Goal: Information Seeking & Learning: Learn about a topic

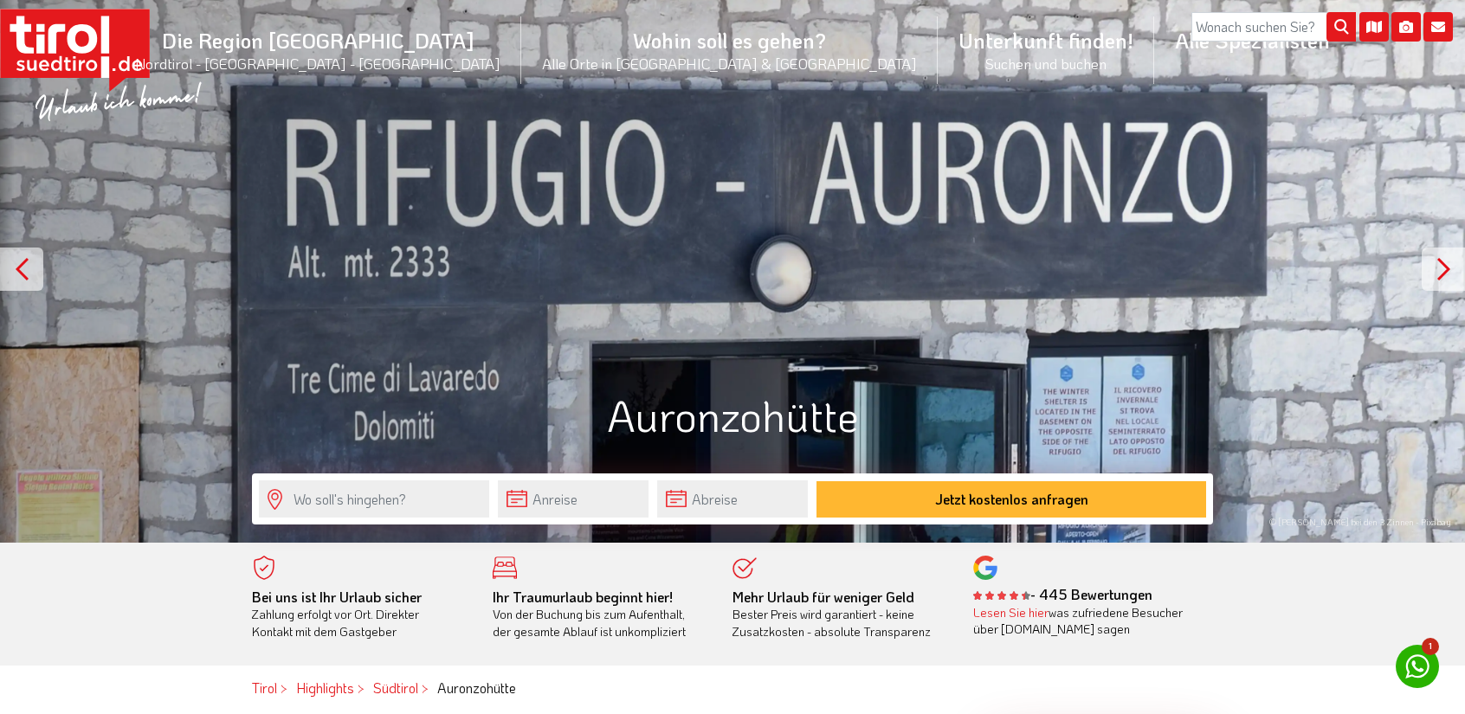
scroll to position [87, 0]
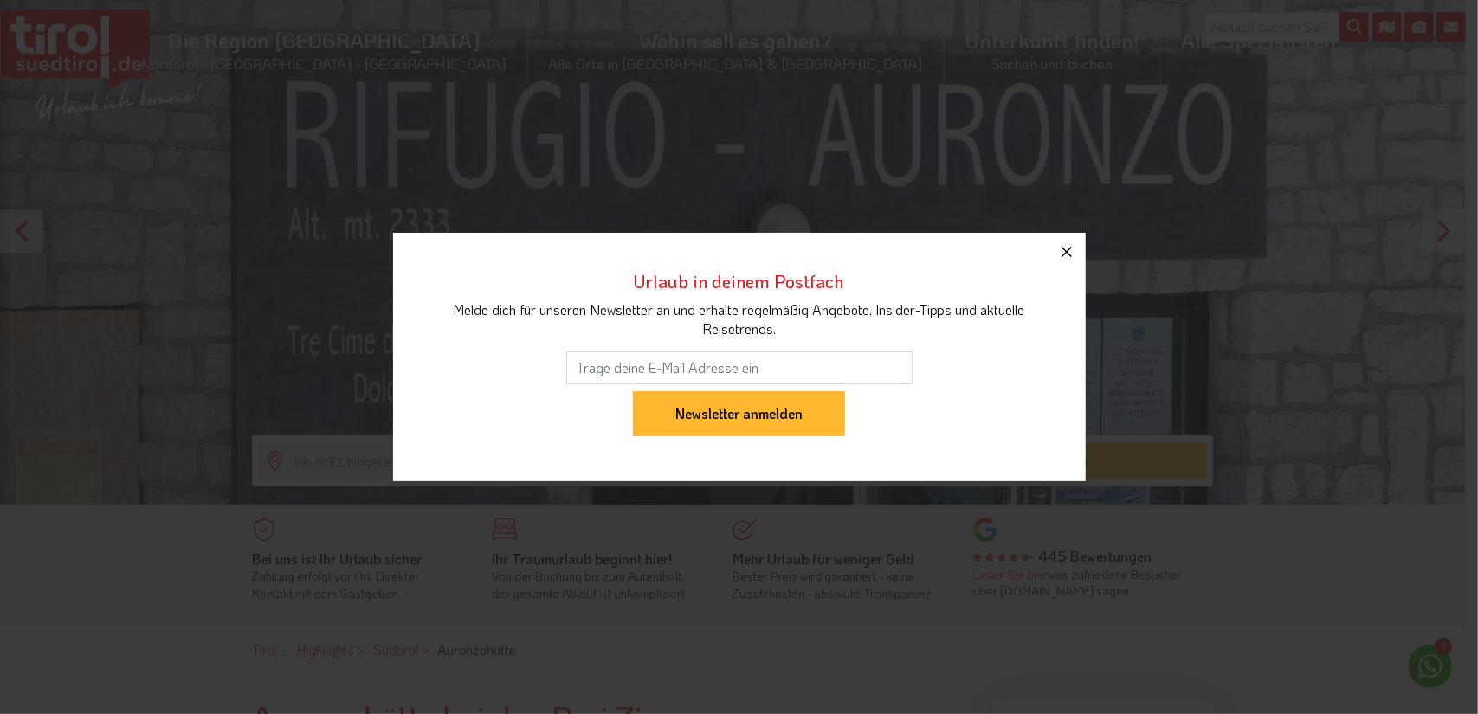
click at [1068, 252] on icon "button" at bounding box center [1067, 252] width 21 height 21
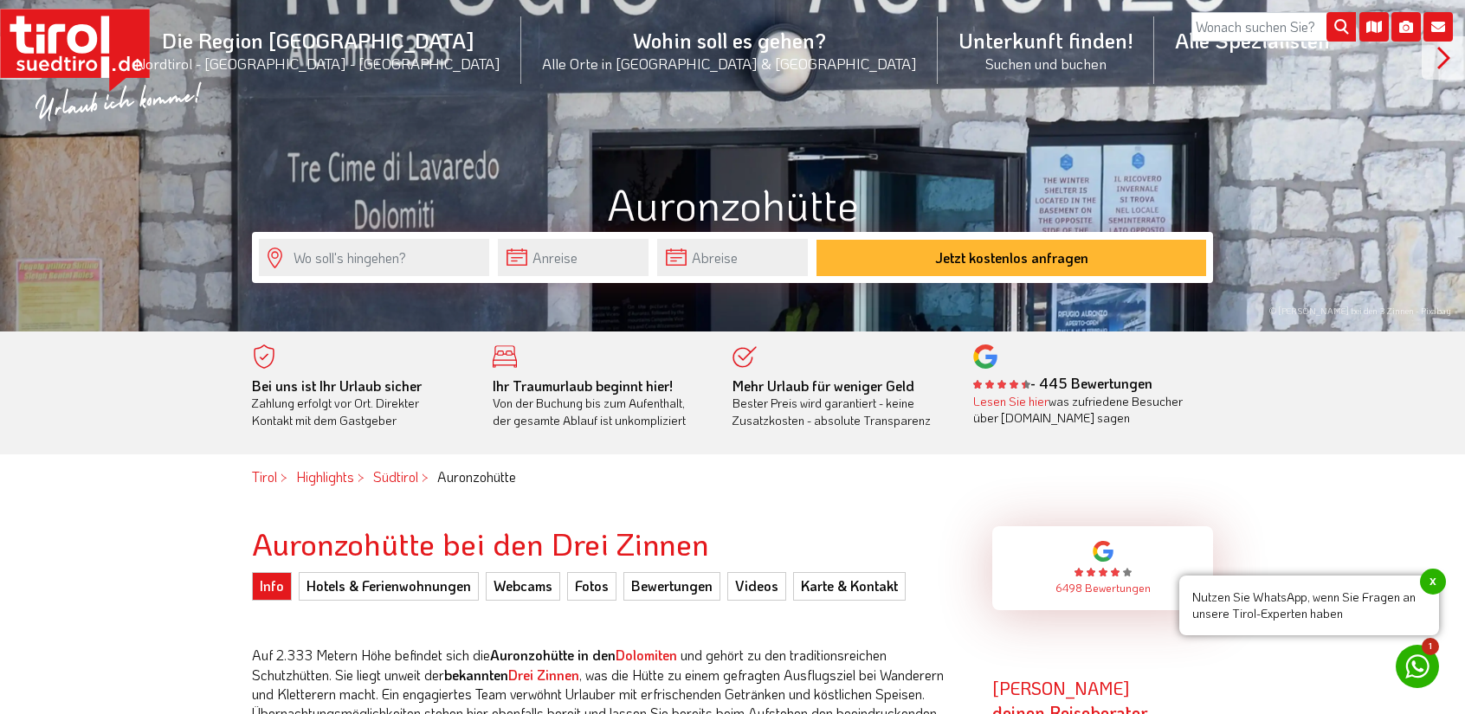
scroll to position [260, 0]
click at [443, 264] on input "text" at bounding box center [374, 257] width 230 height 37
type input "A"
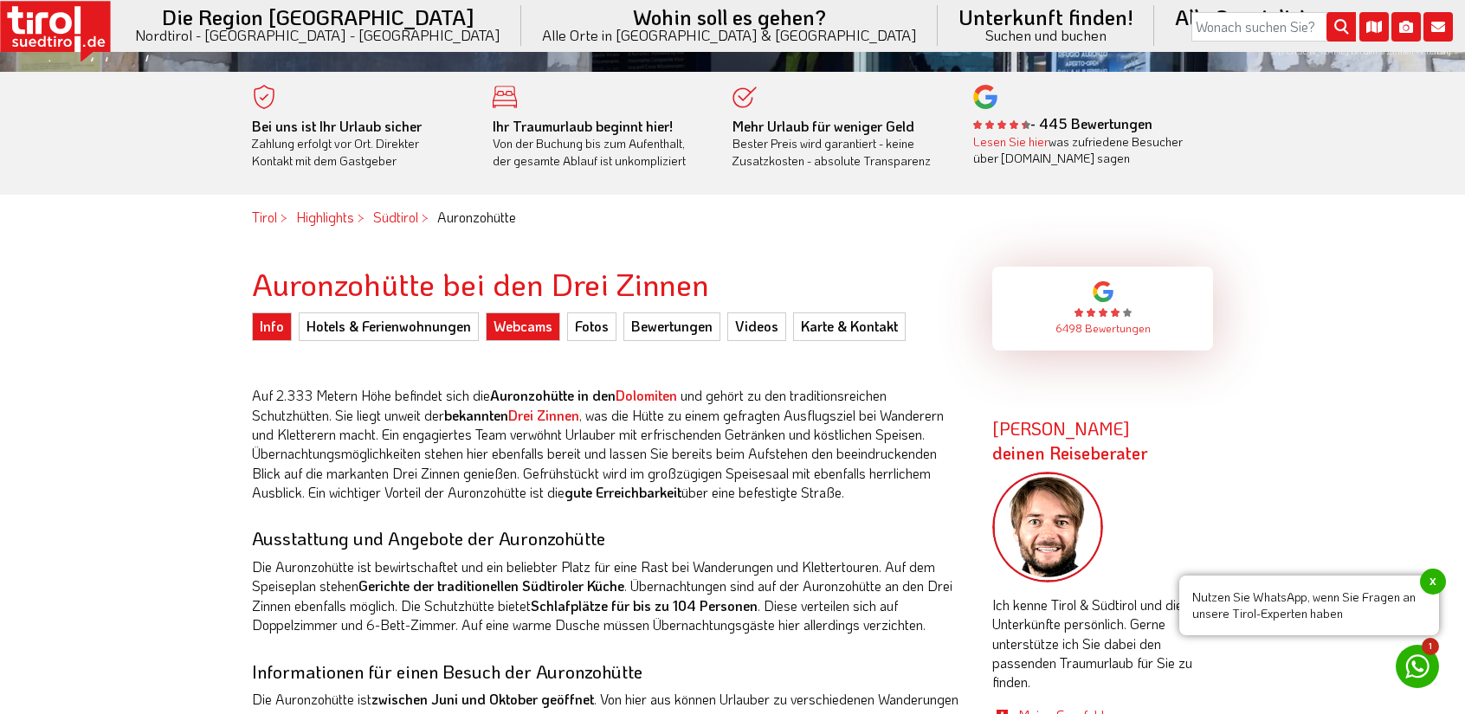
click at [539, 322] on link "Webcams" at bounding box center [523, 327] width 74 height 28
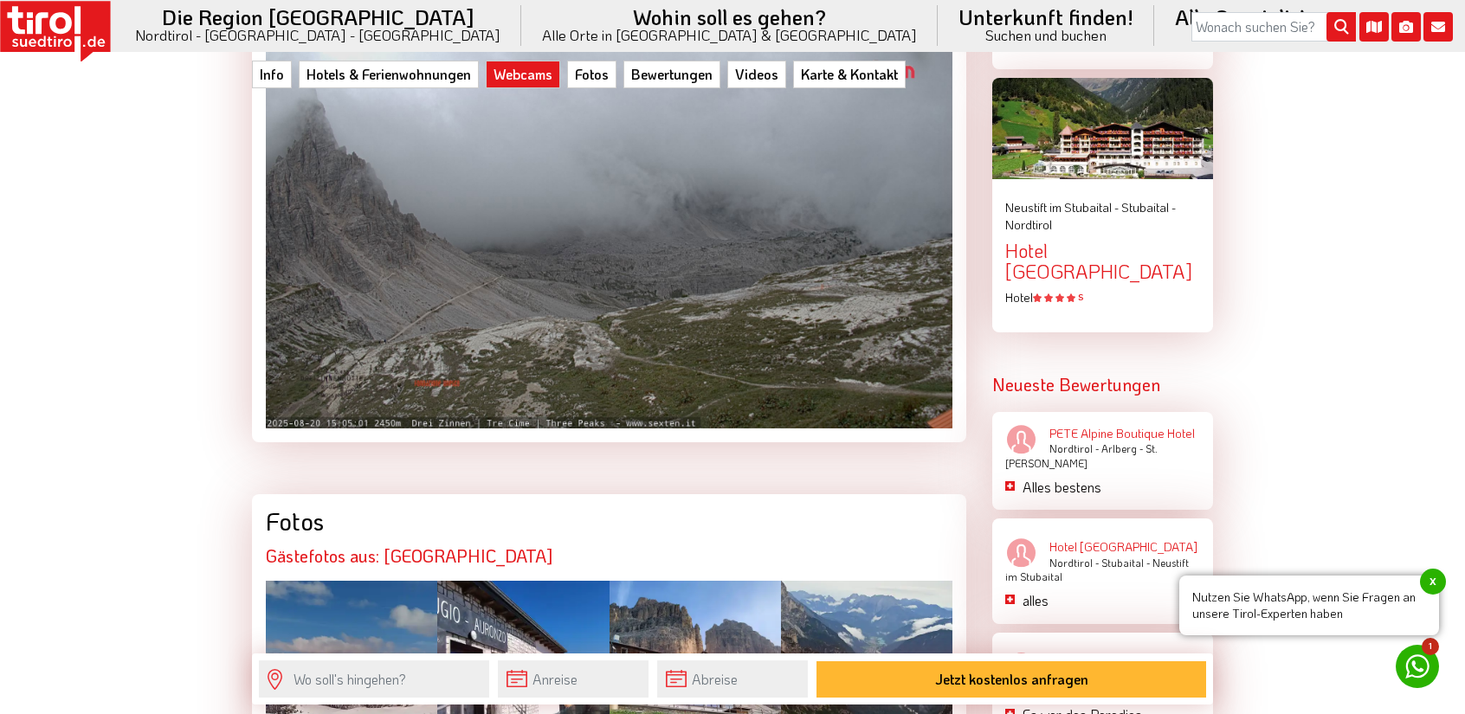
scroll to position [2498, 0]
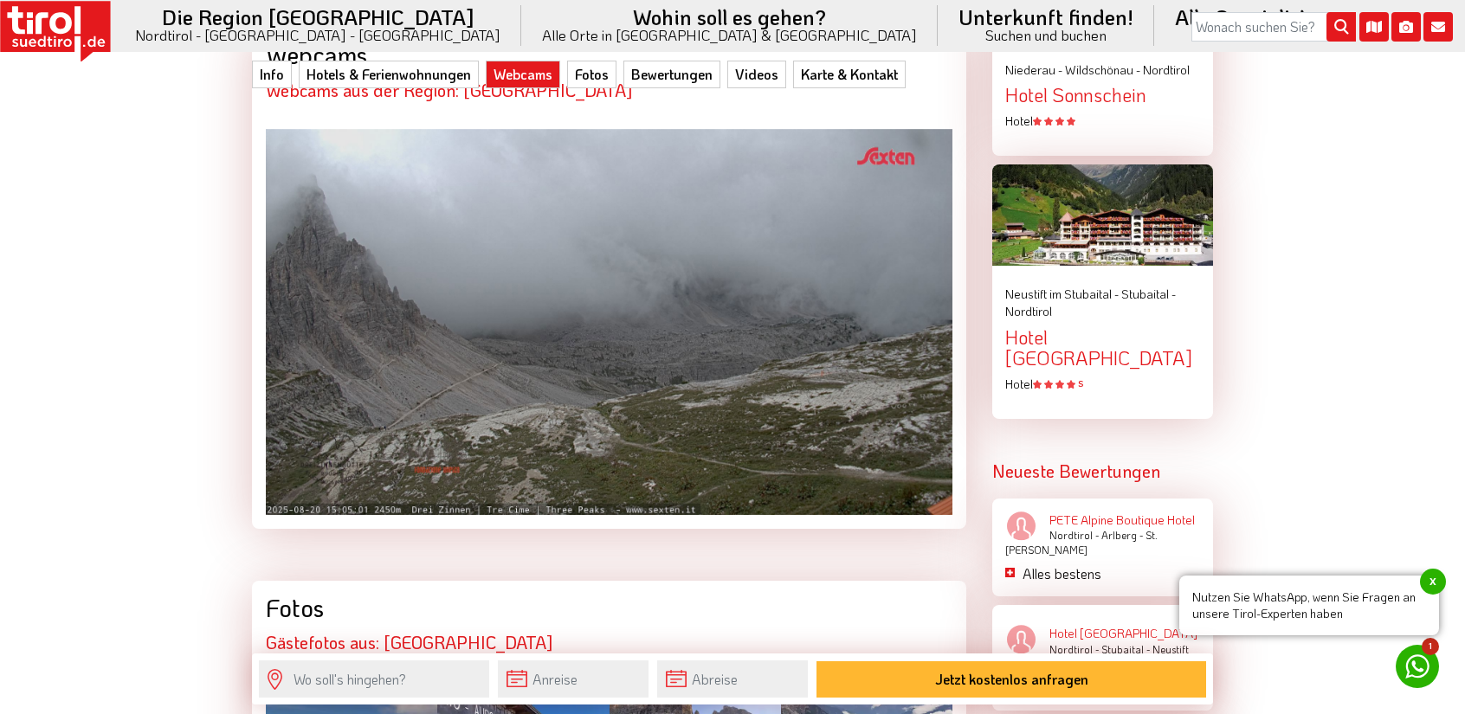
click at [613, 399] on img at bounding box center [609, 322] width 687 height 386
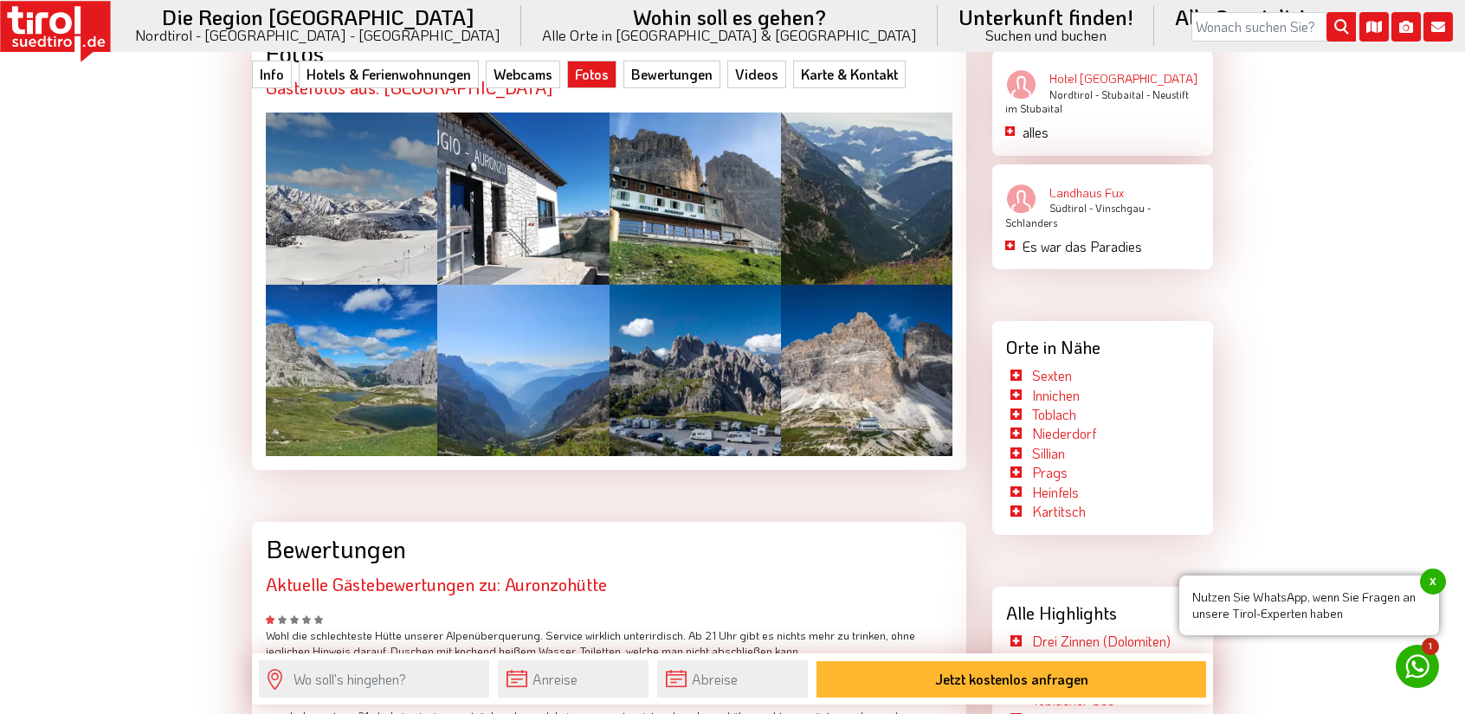
scroll to position [3105, 0]
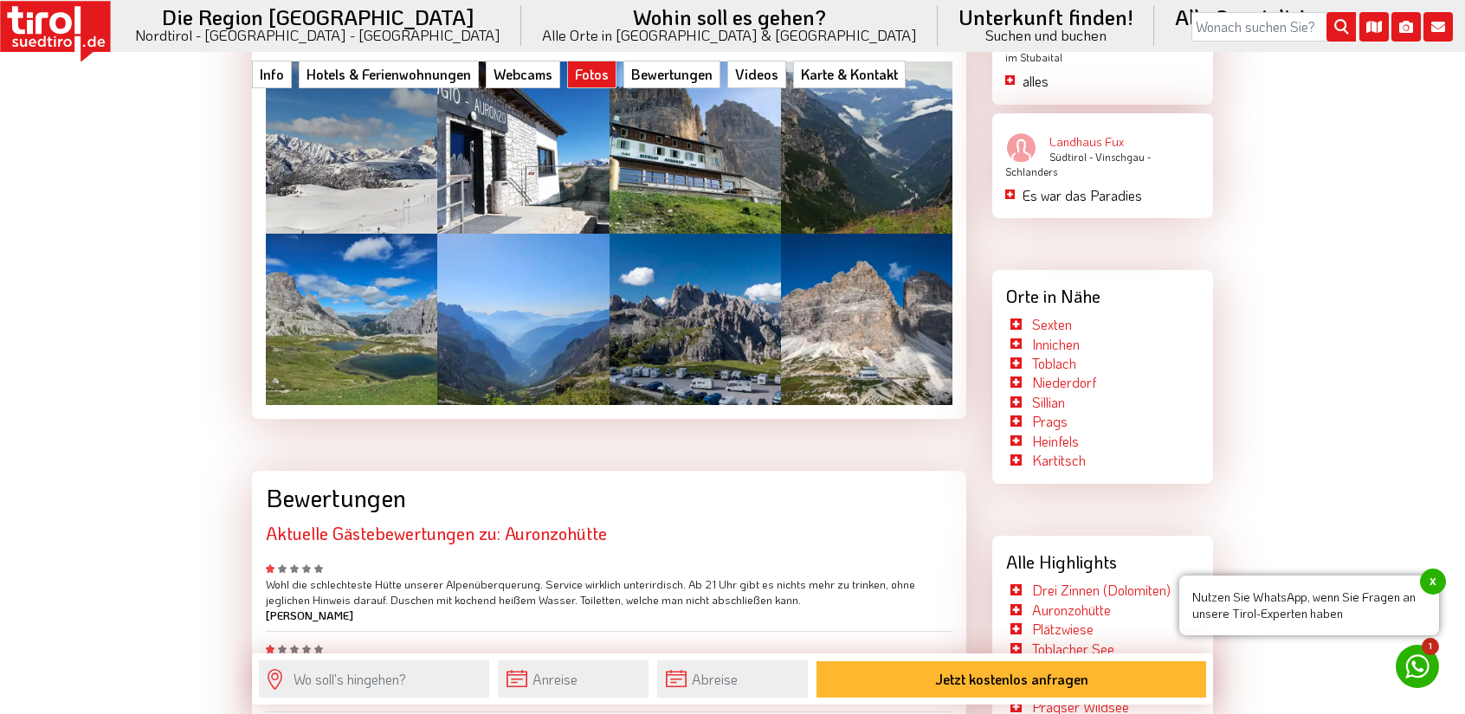
click at [708, 318] on div at bounding box center [695, 319] width 171 height 171
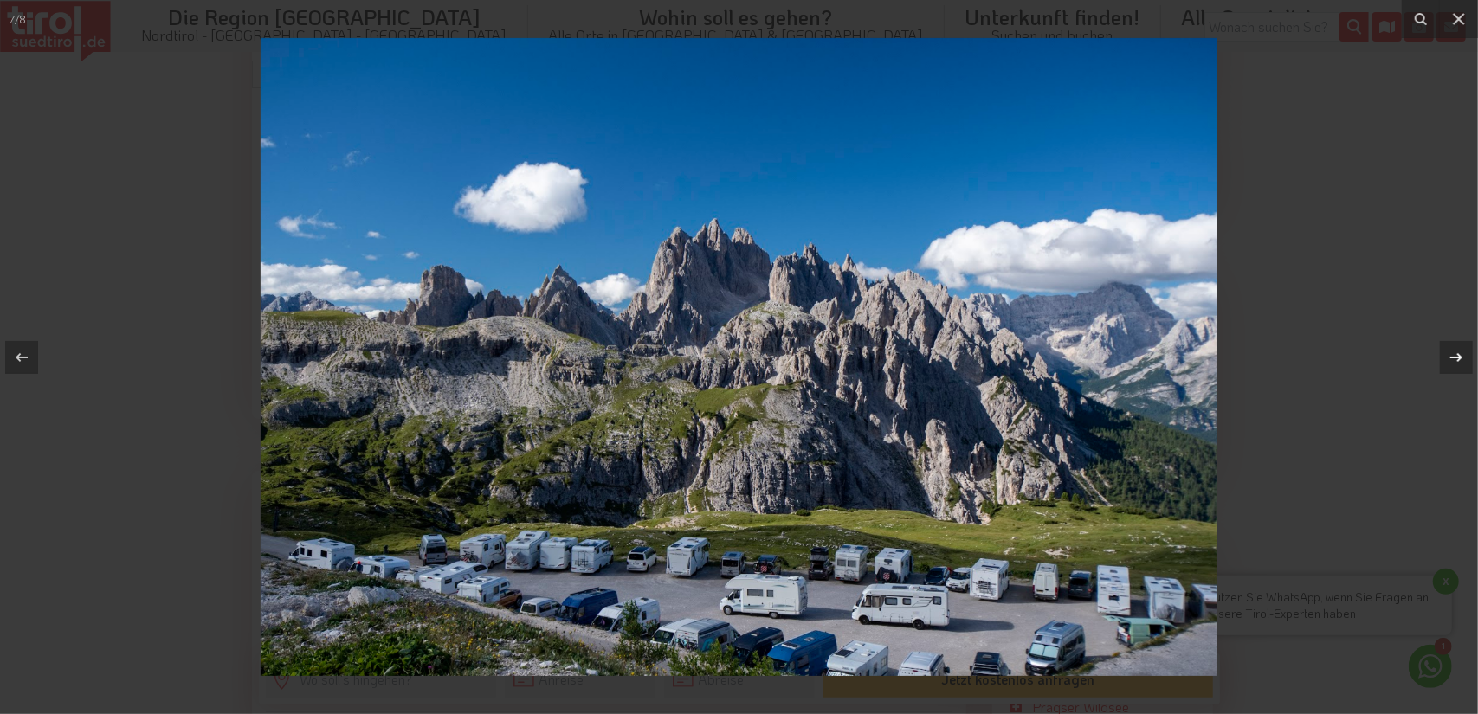
click at [1464, 355] on icon at bounding box center [1456, 357] width 21 height 21
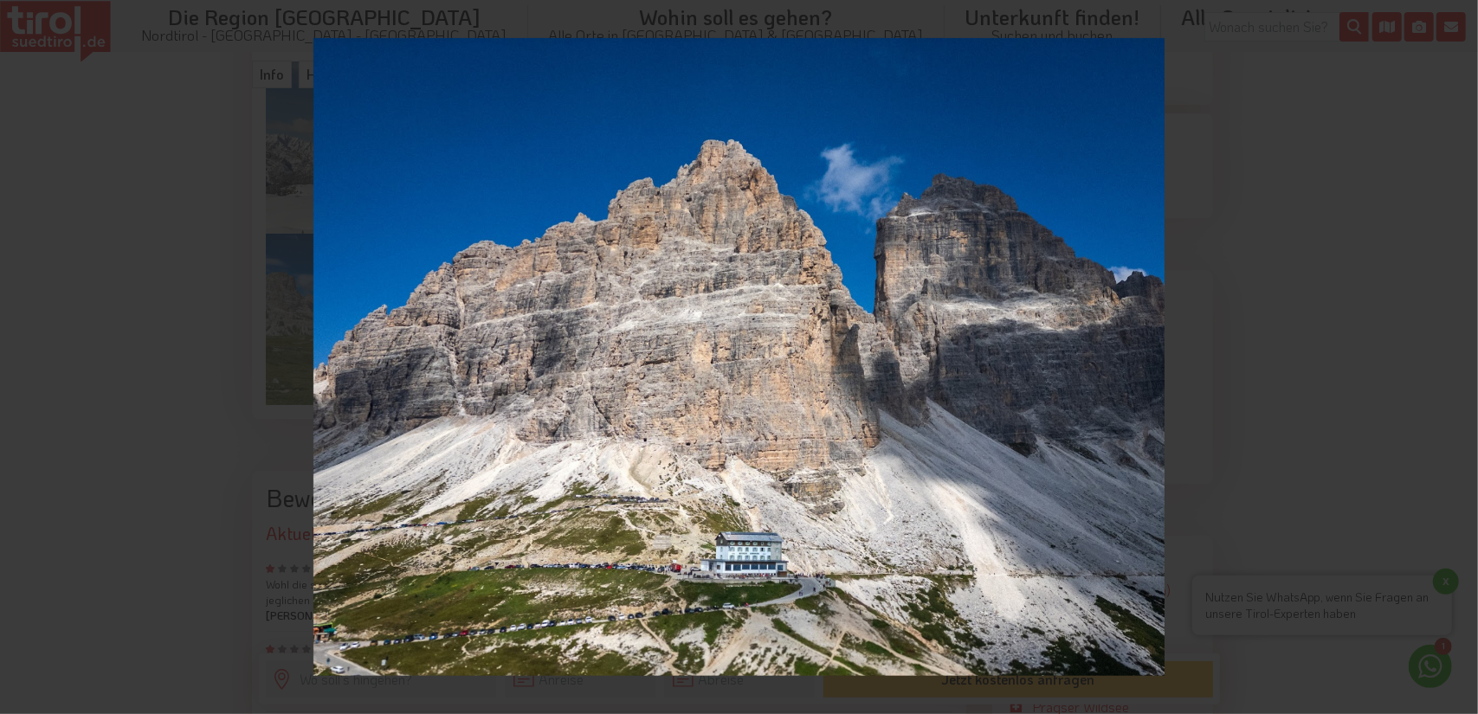
click at [1464, 356] on div "8 / 8" at bounding box center [739, 357] width 1478 height 714
click at [23, 360] on icon at bounding box center [21, 357] width 21 height 21
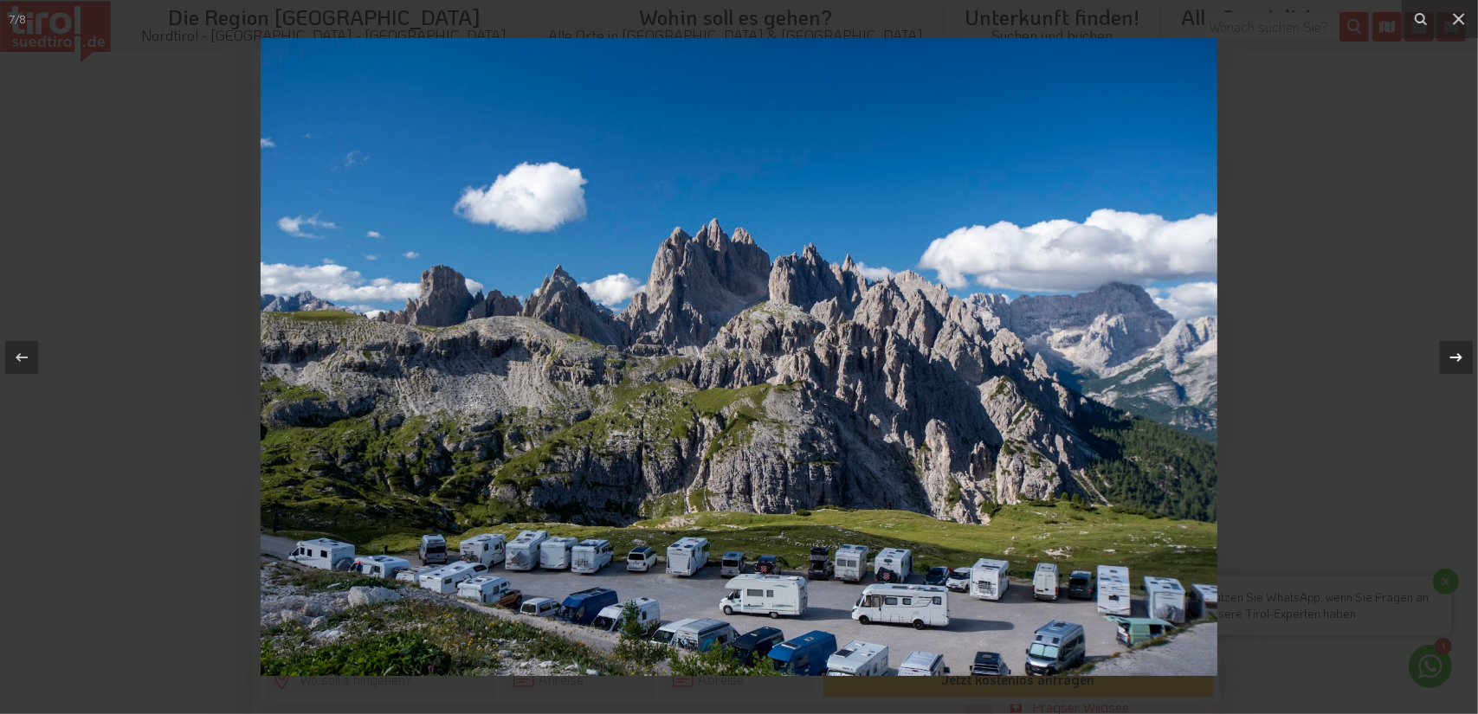
click at [1453, 357] on icon at bounding box center [1457, 356] width 12 height 9
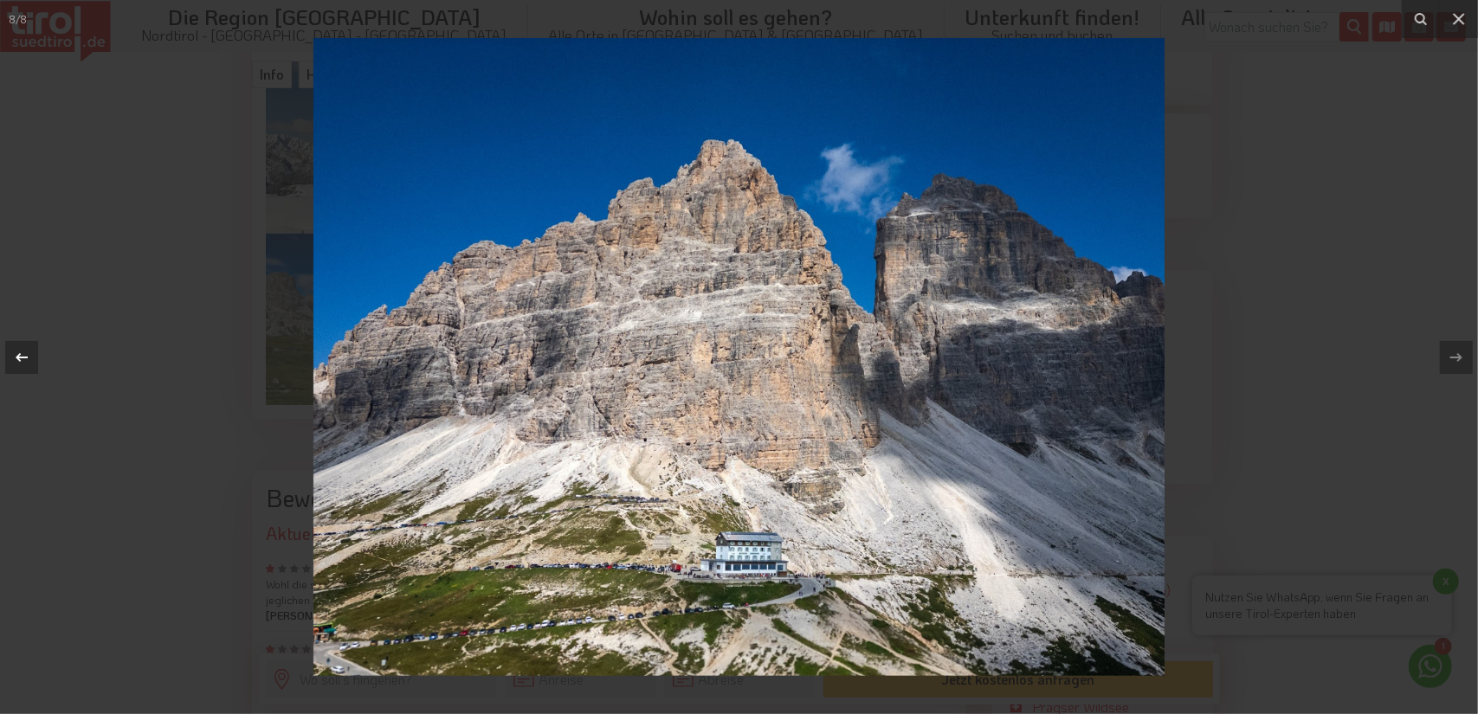
click at [24, 354] on icon at bounding box center [21, 357] width 21 height 21
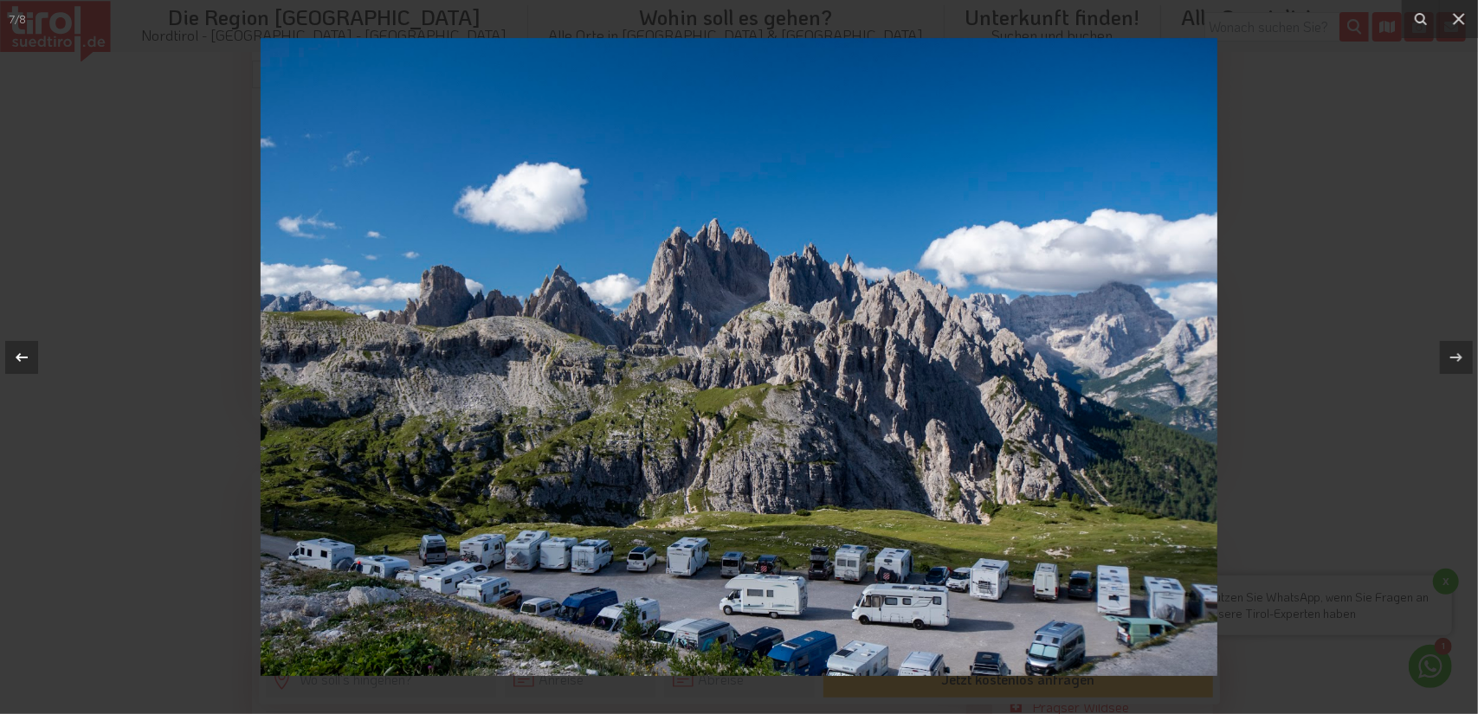
click at [24, 354] on icon at bounding box center [21, 357] width 21 height 21
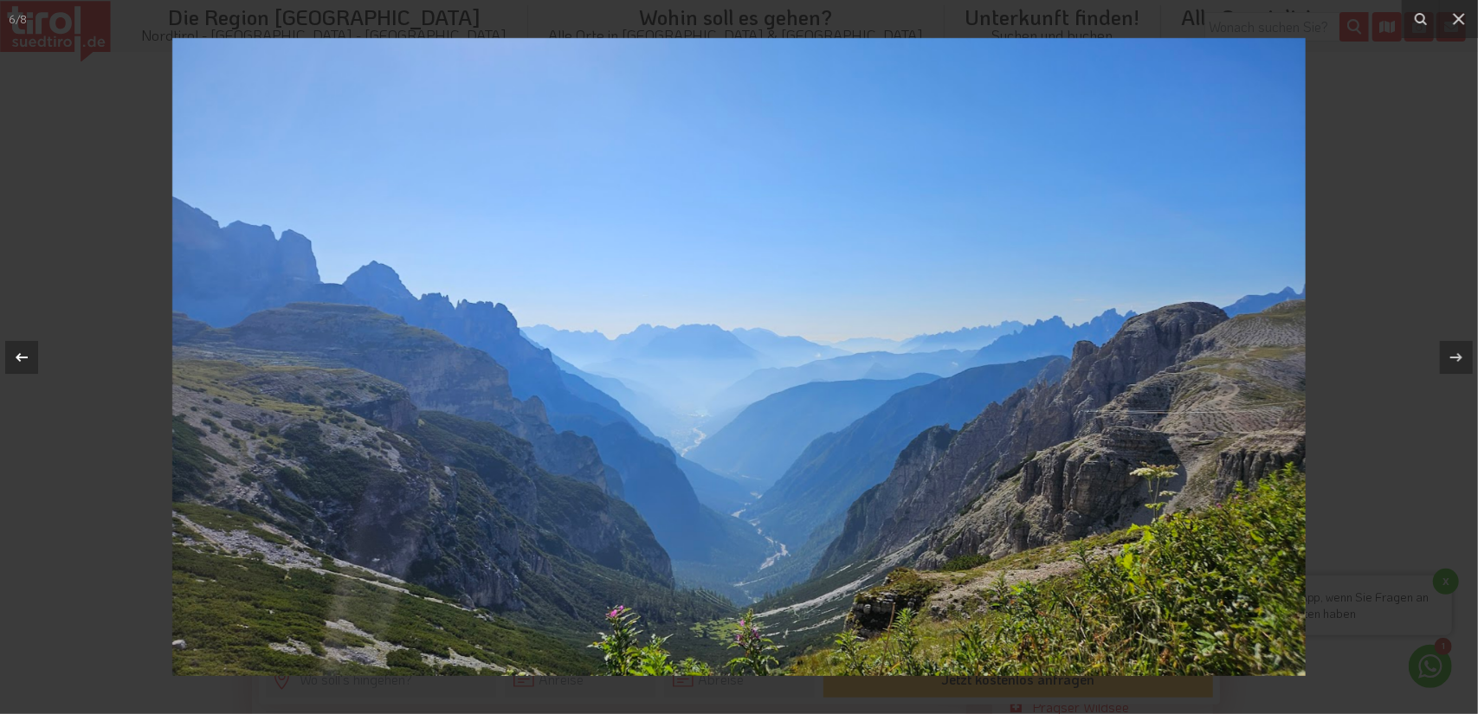
click at [24, 354] on icon at bounding box center [21, 357] width 21 height 21
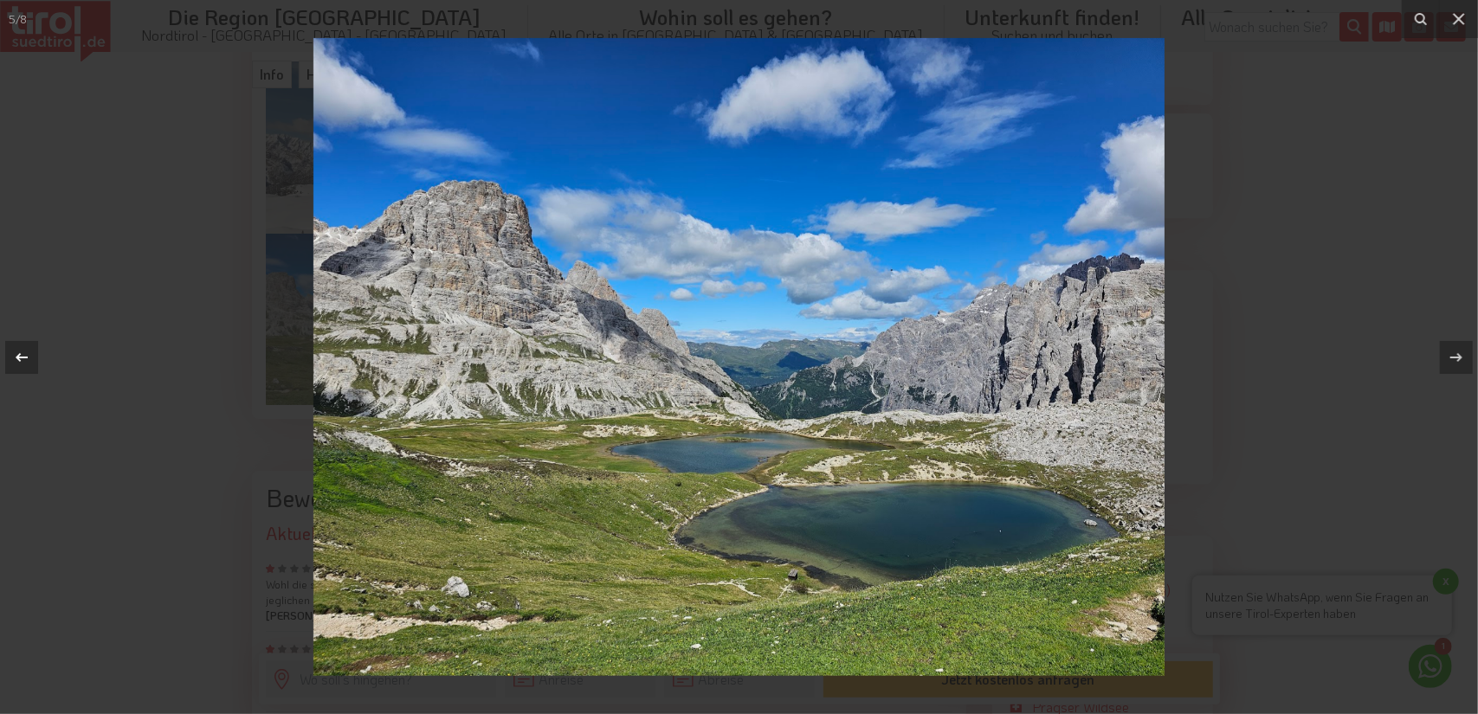
click at [24, 354] on icon at bounding box center [21, 357] width 21 height 21
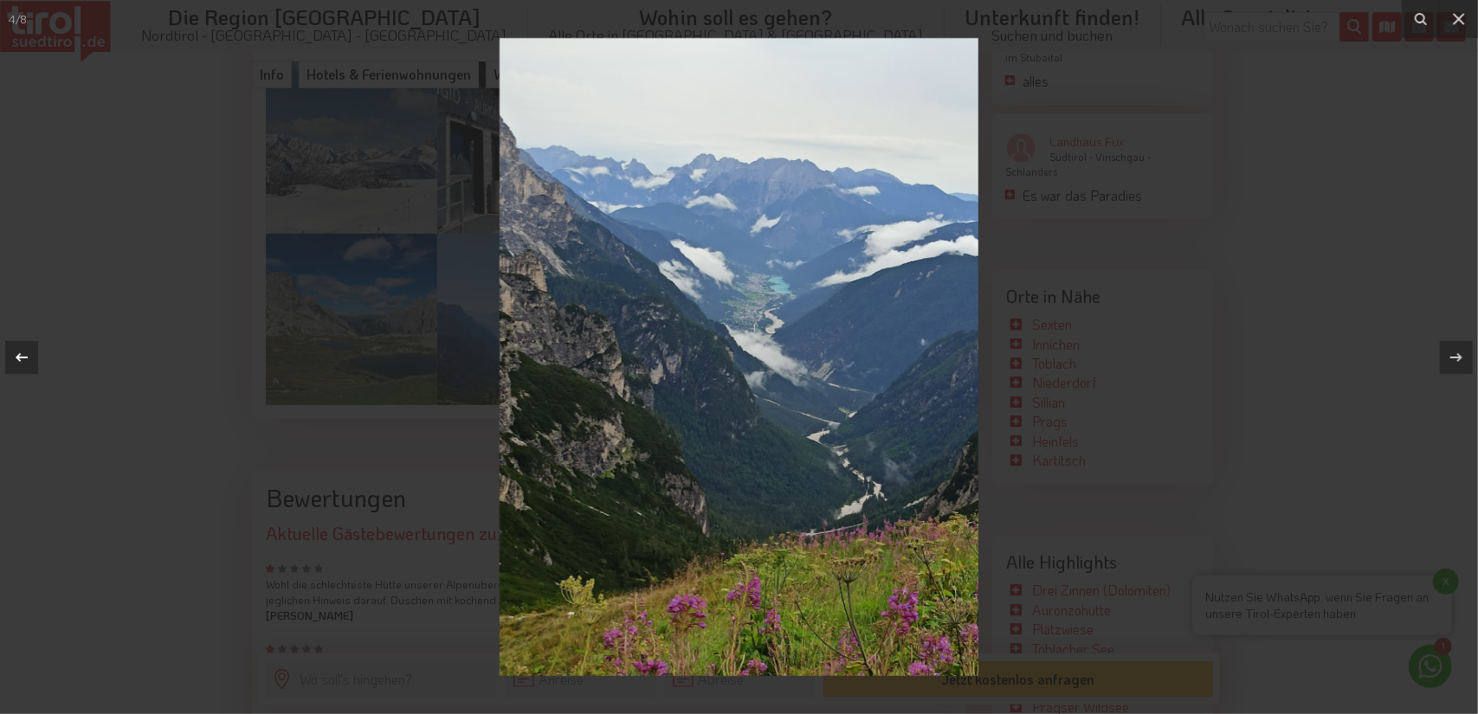
click at [24, 354] on icon at bounding box center [21, 357] width 21 height 21
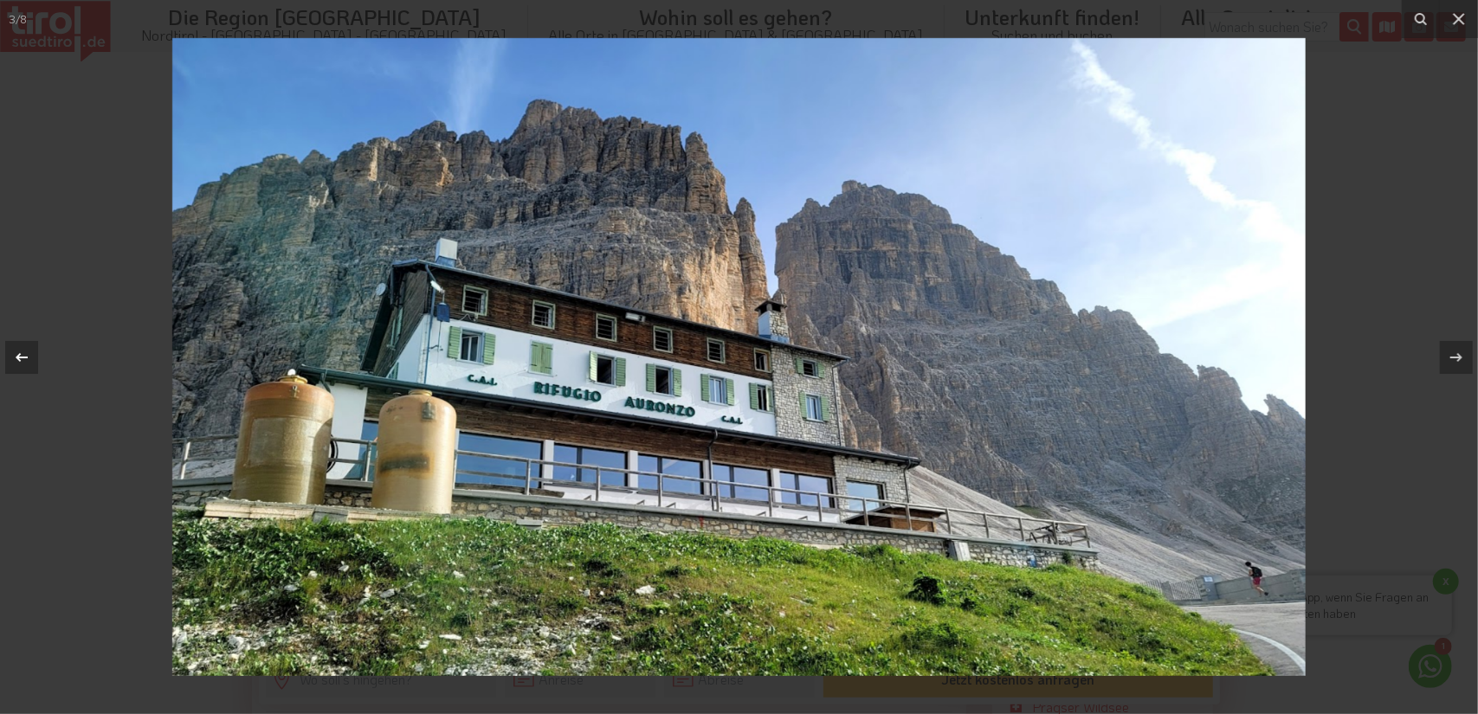
click at [23, 354] on icon at bounding box center [21, 357] width 21 height 21
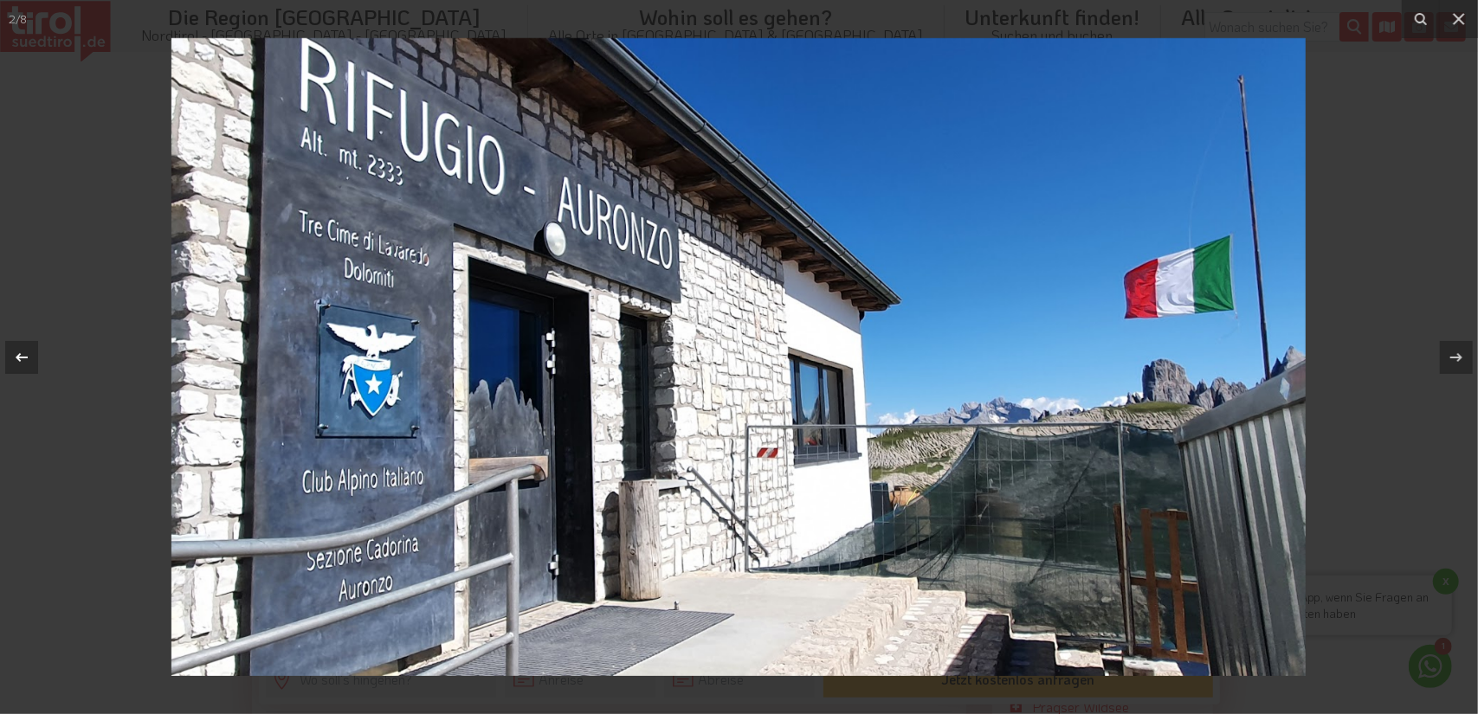
click at [20, 356] on icon at bounding box center [21, 357] width 21 height 21
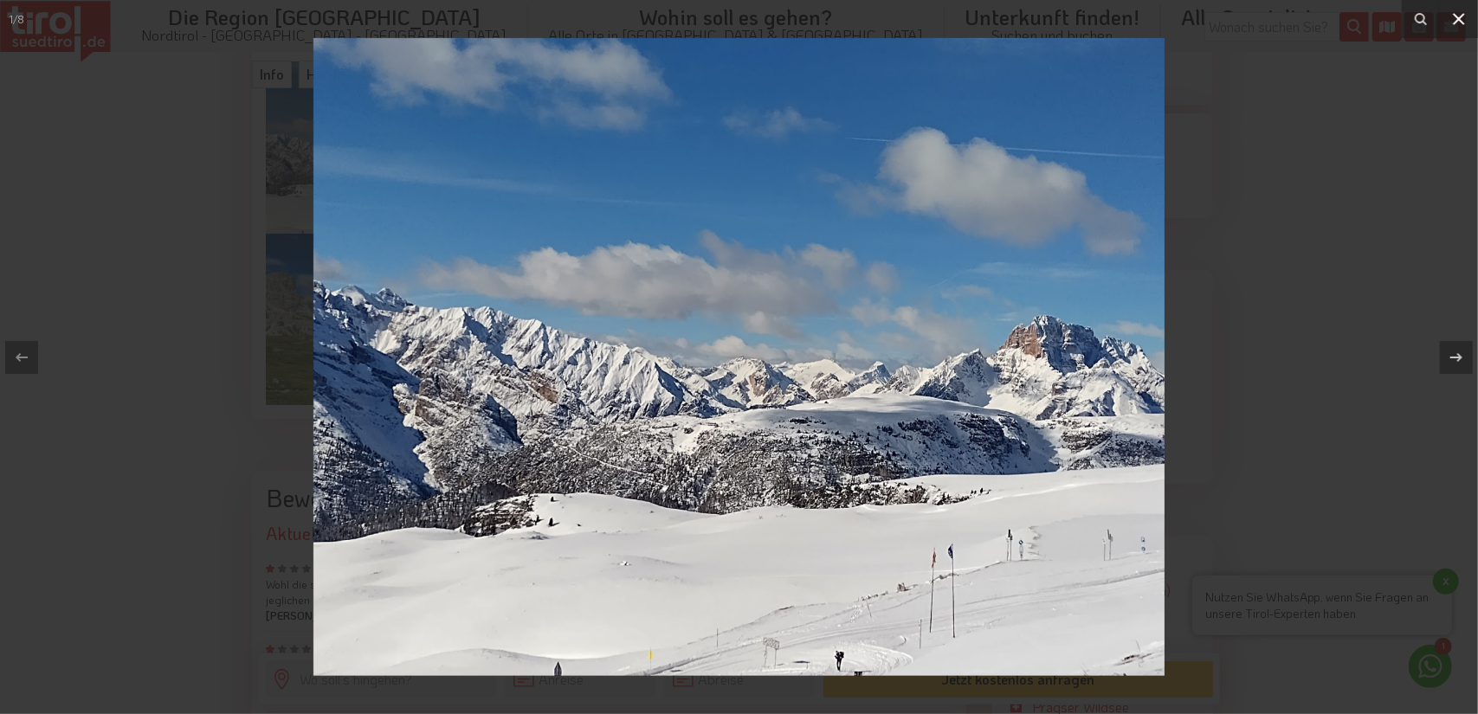
click at [1455, 18] on icon at bounding box center [1459, 19] width 21 height 21
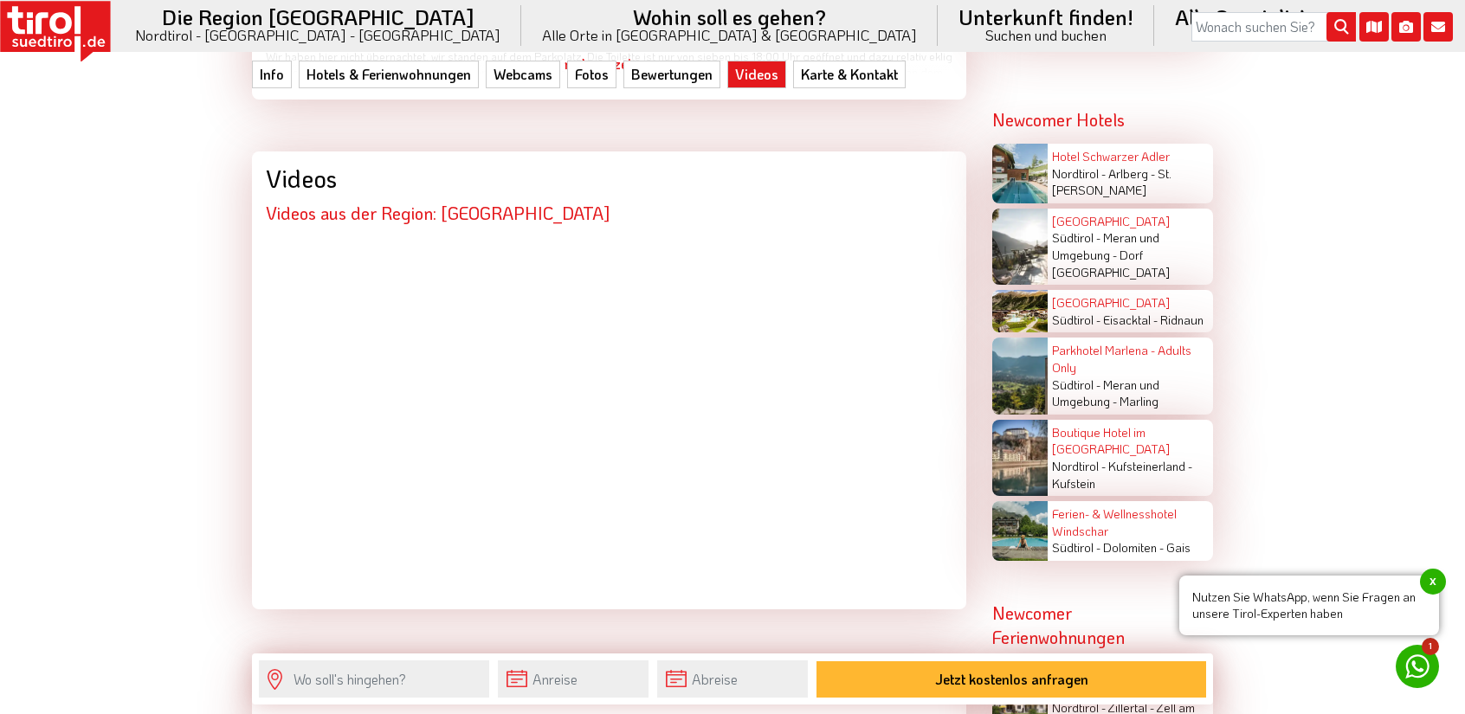
scroll to position [3798, 0]
